Goal: Transaction & Acquisition: Obtain resource

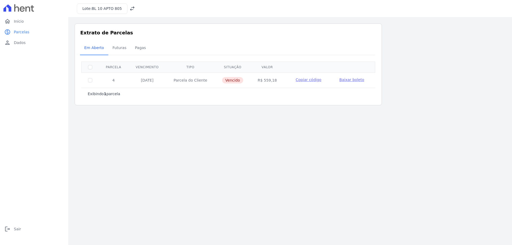
click at [348, 80] on span "Baixar boleto" at bounding box center [351, 80] width 25 height 4
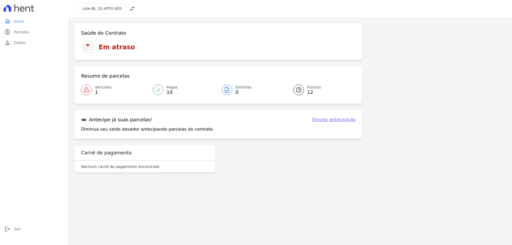
click at [94, 88] on link "Vencidas 1" at bounding box center [115, 89] width 69 height 15
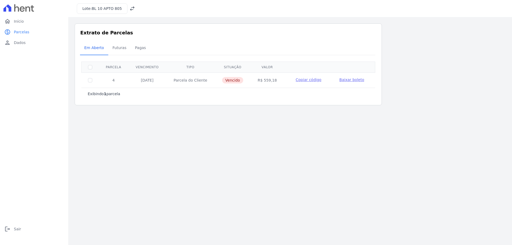
click at [307, 80] on span "Copiar código" at bounding box center [309, 80] width 26 height 4
click at [348, 79] on span "Baixar boleto" at bounding box center [351, 80] width 25 height 4
click at [346, 81] on span "Baixar boleto" at bounding box center [351, 80] width 25 height 4
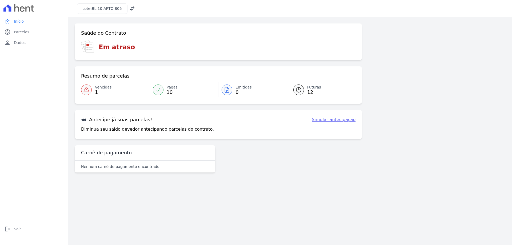
click at [99, 90] on span "1" at bounding box center [103, 92] width 17 height 4
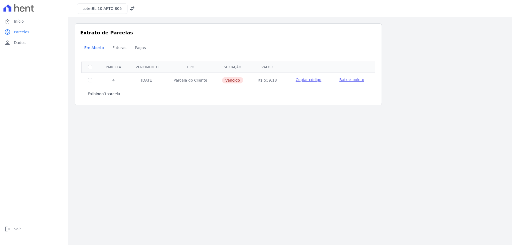
click at [342, 81] on span "Baixar boleto" at bounding box center [351, 80] width 25 height 4
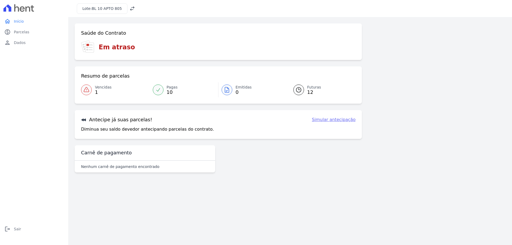
click at [93, 89] on link "Vencidas 1" at bounding box center [115, 89] width 69 height 15
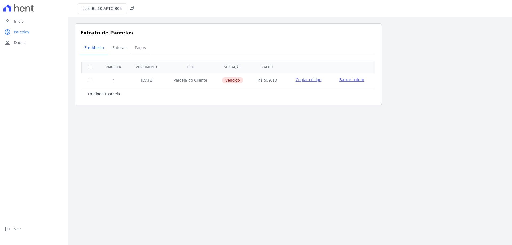
click at [134, 46] on span "Pagas" at bounding box center [140, 47] width 17 height 11
